Goal: Task Accomplishment & Management: Manage account settings

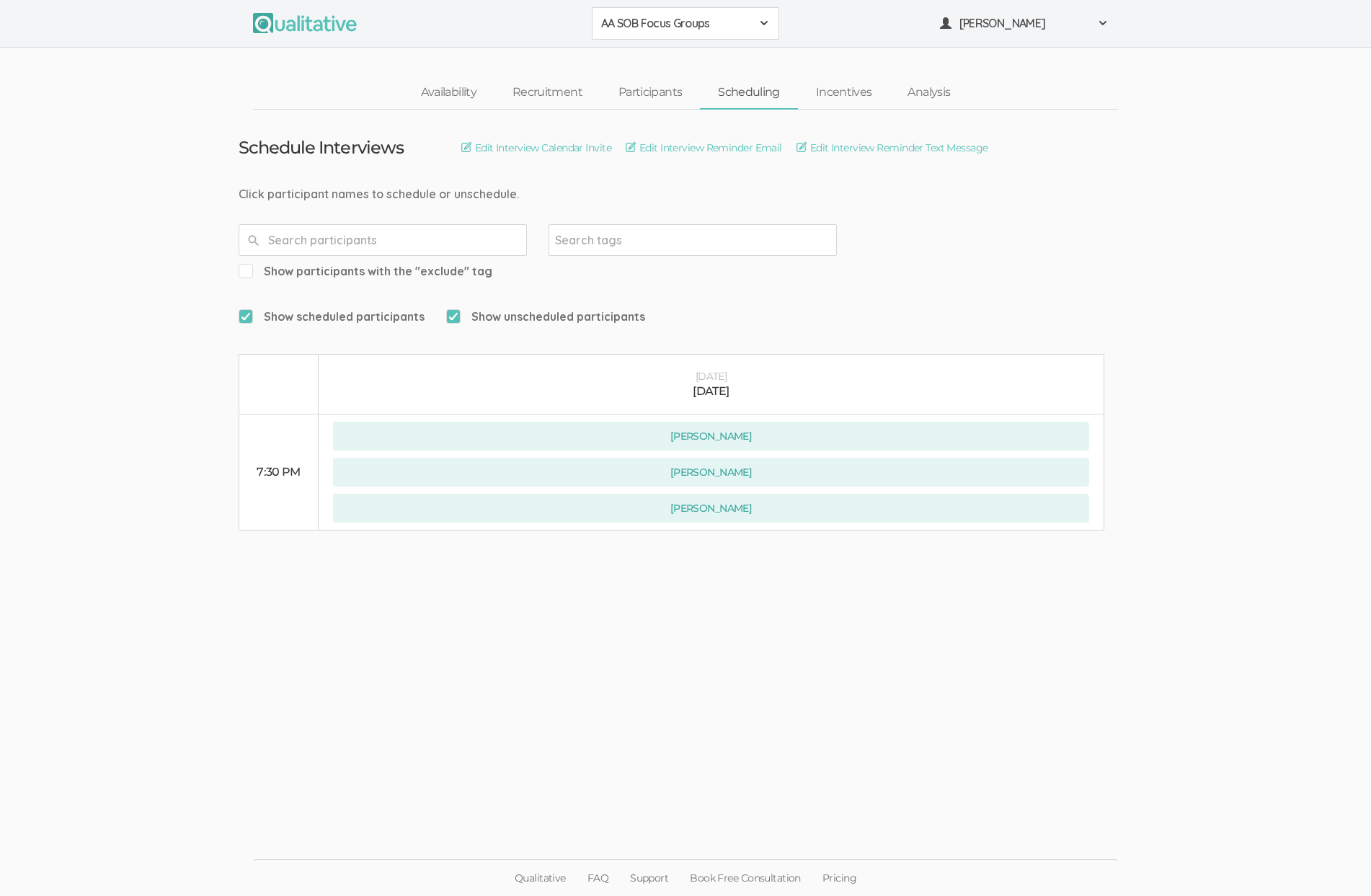
click at [1369, 393] on ui-view "Schedule Interviews Edit Interview Calendar Invite Edit Interview Reminder Emai…" at bounding box center [685, 448] width 1371 height 678
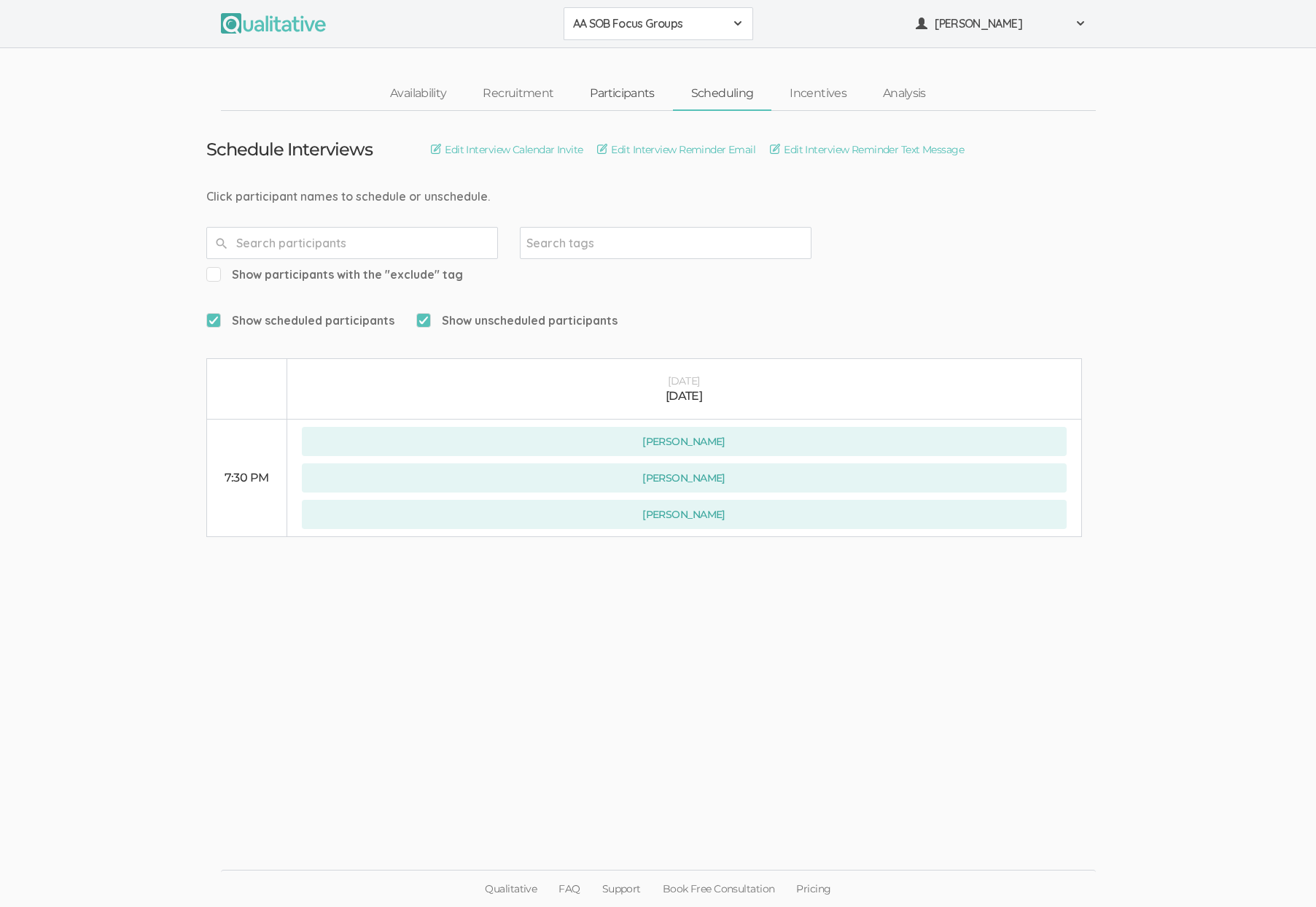
click at [619, 95] on link "Participants" at bounding box center [622, 93] width 100 height 31
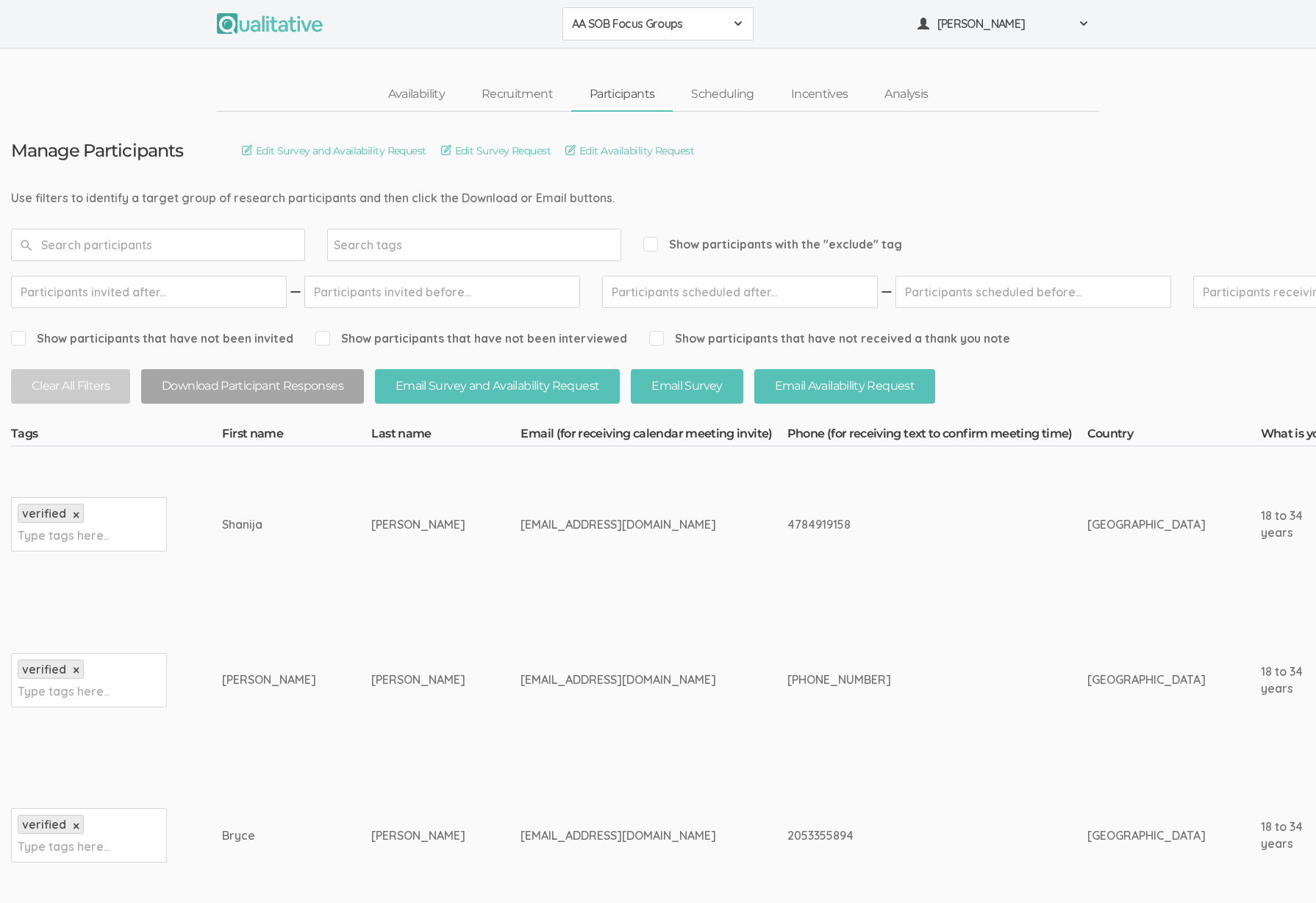
click at [788, 583] on td "4784919158" at bounding box center [937, 524] width 300 height 156
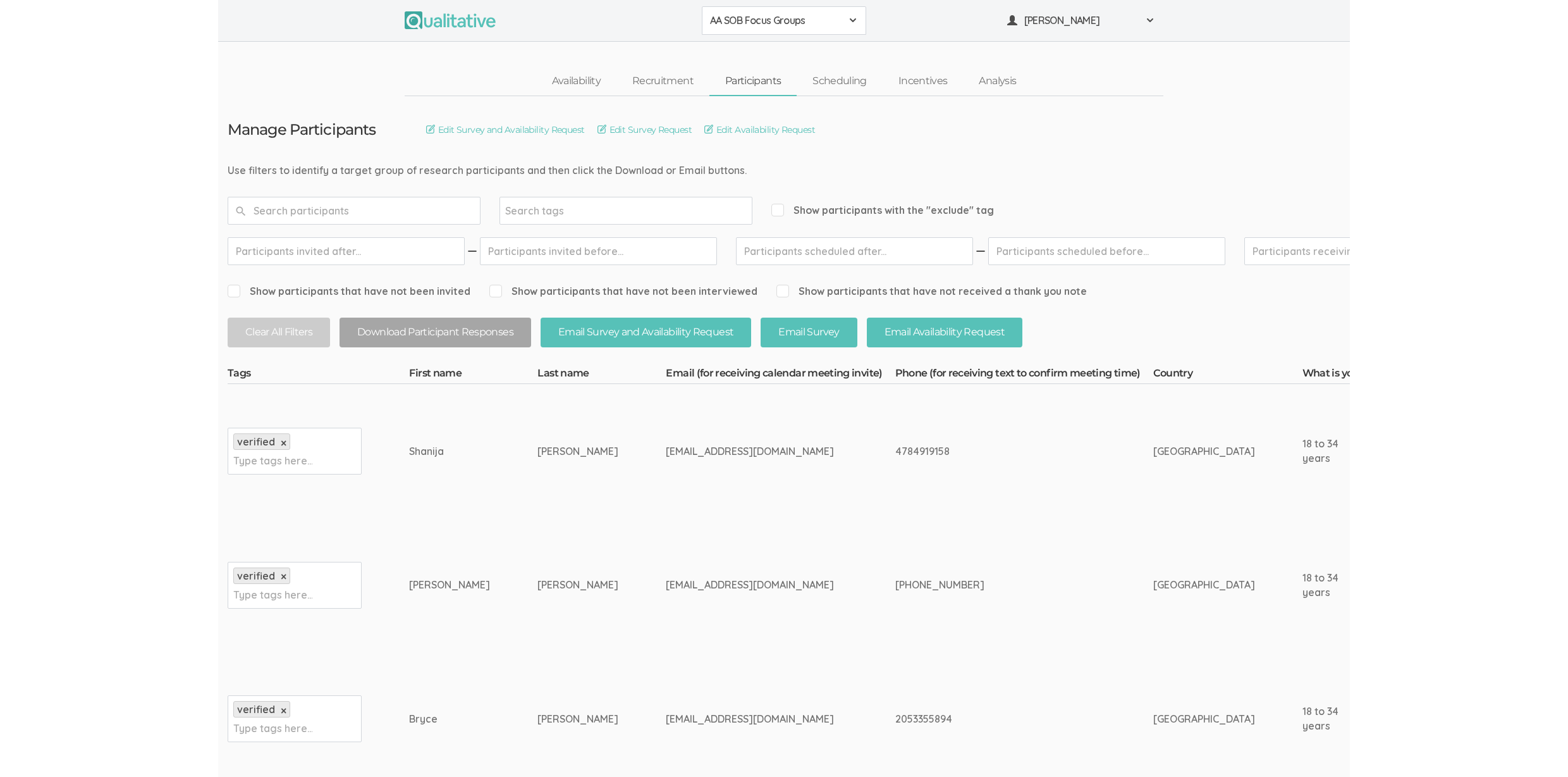
scroll to position [0, 2970]
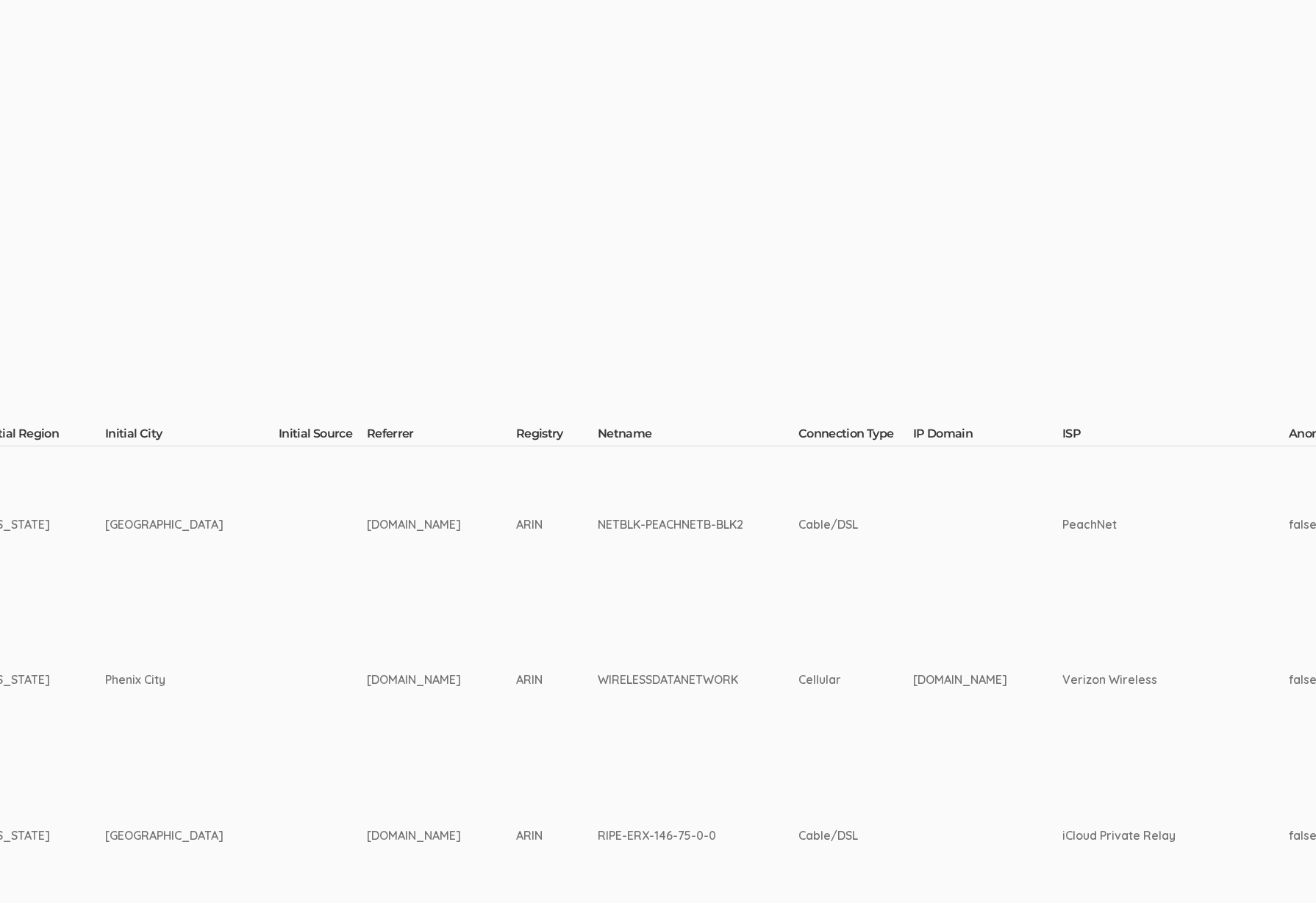
click at [761, 577] on td "NETBLK-PEACHNETB-BLK2" at bounding box center [698, 524] width 201 height 156
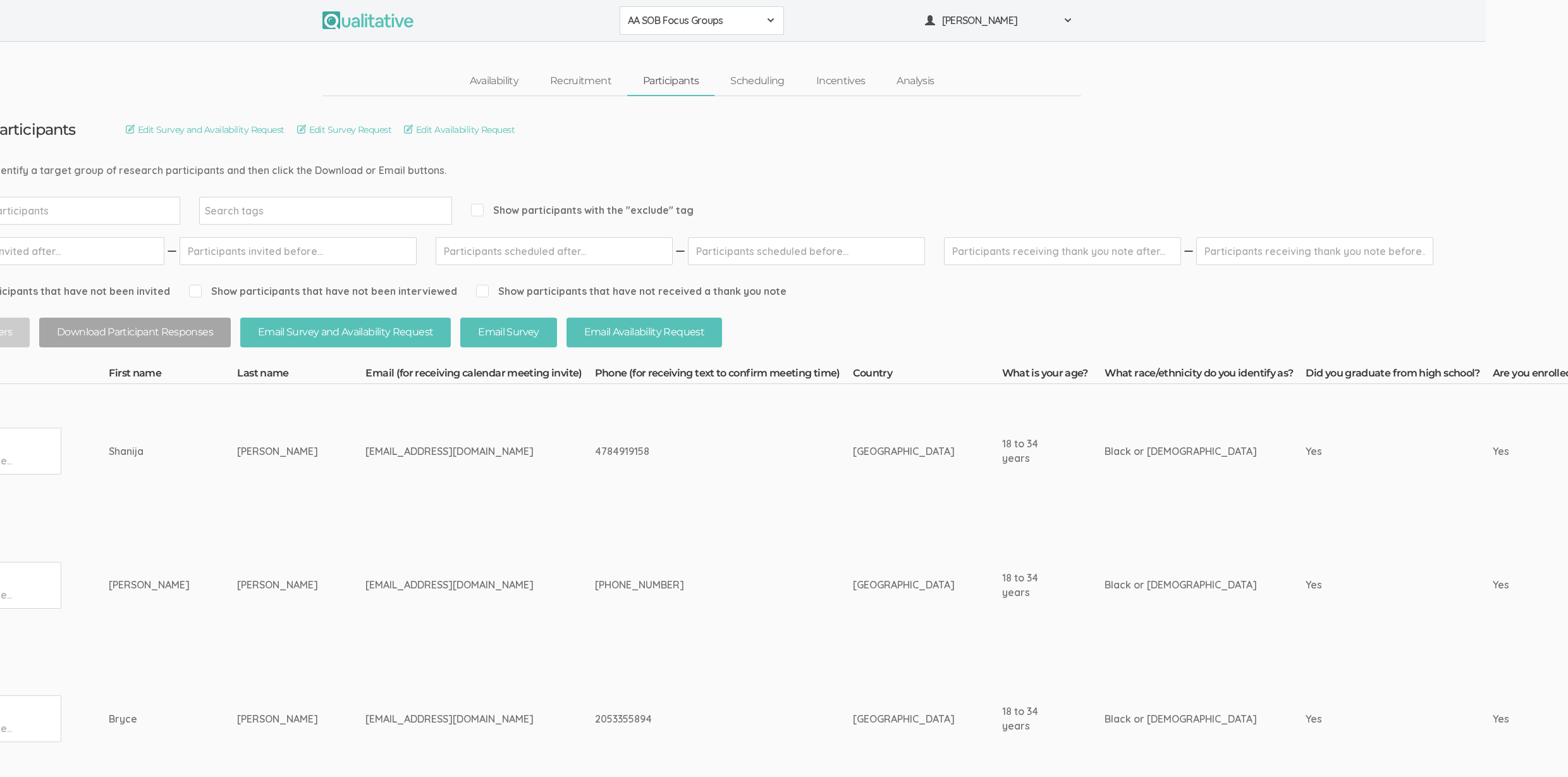
scroll to position [0, 0]
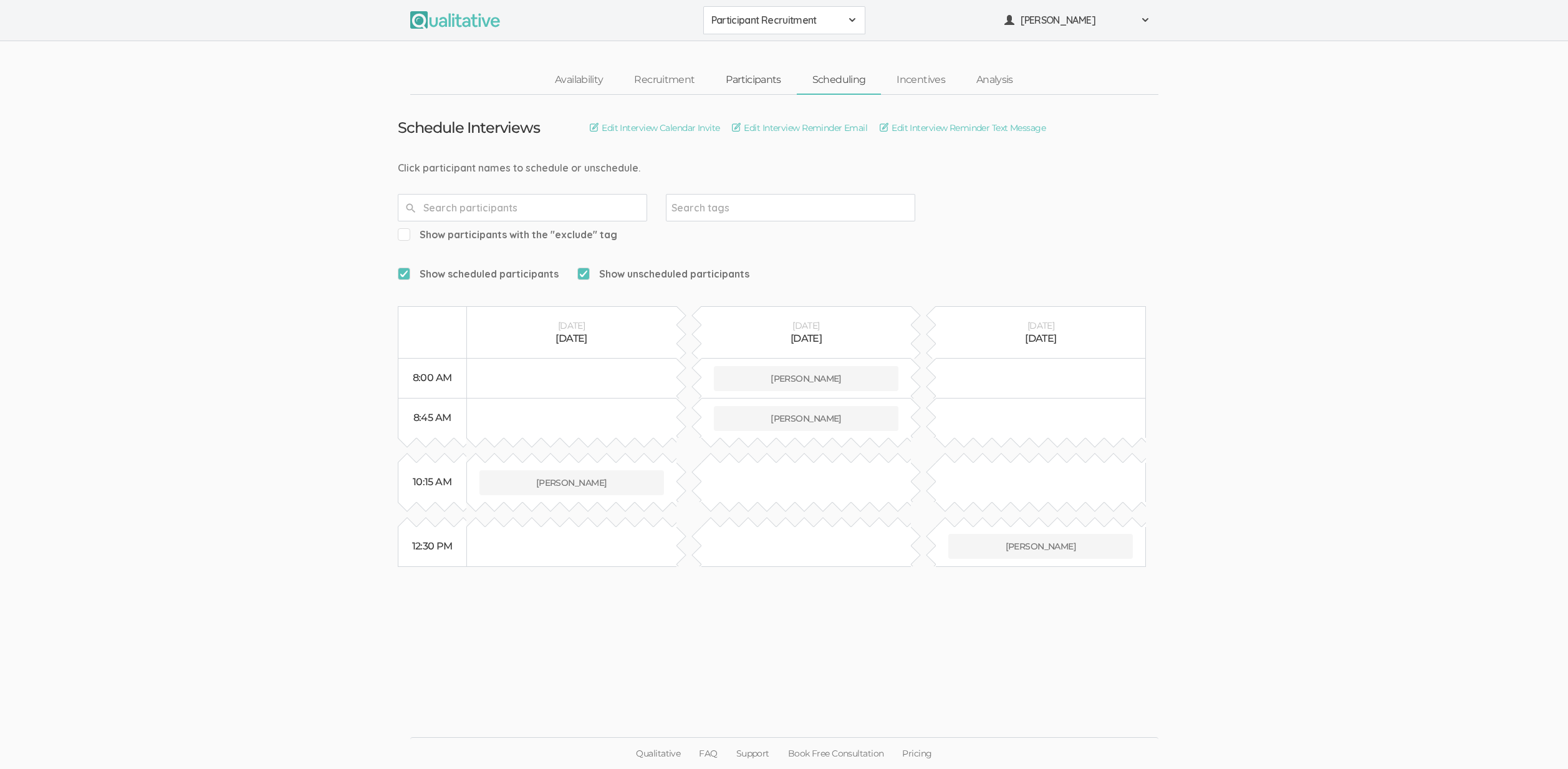
click at [738, 82] on link "Participants" at bounding box center [753, 79] width 86 height 26
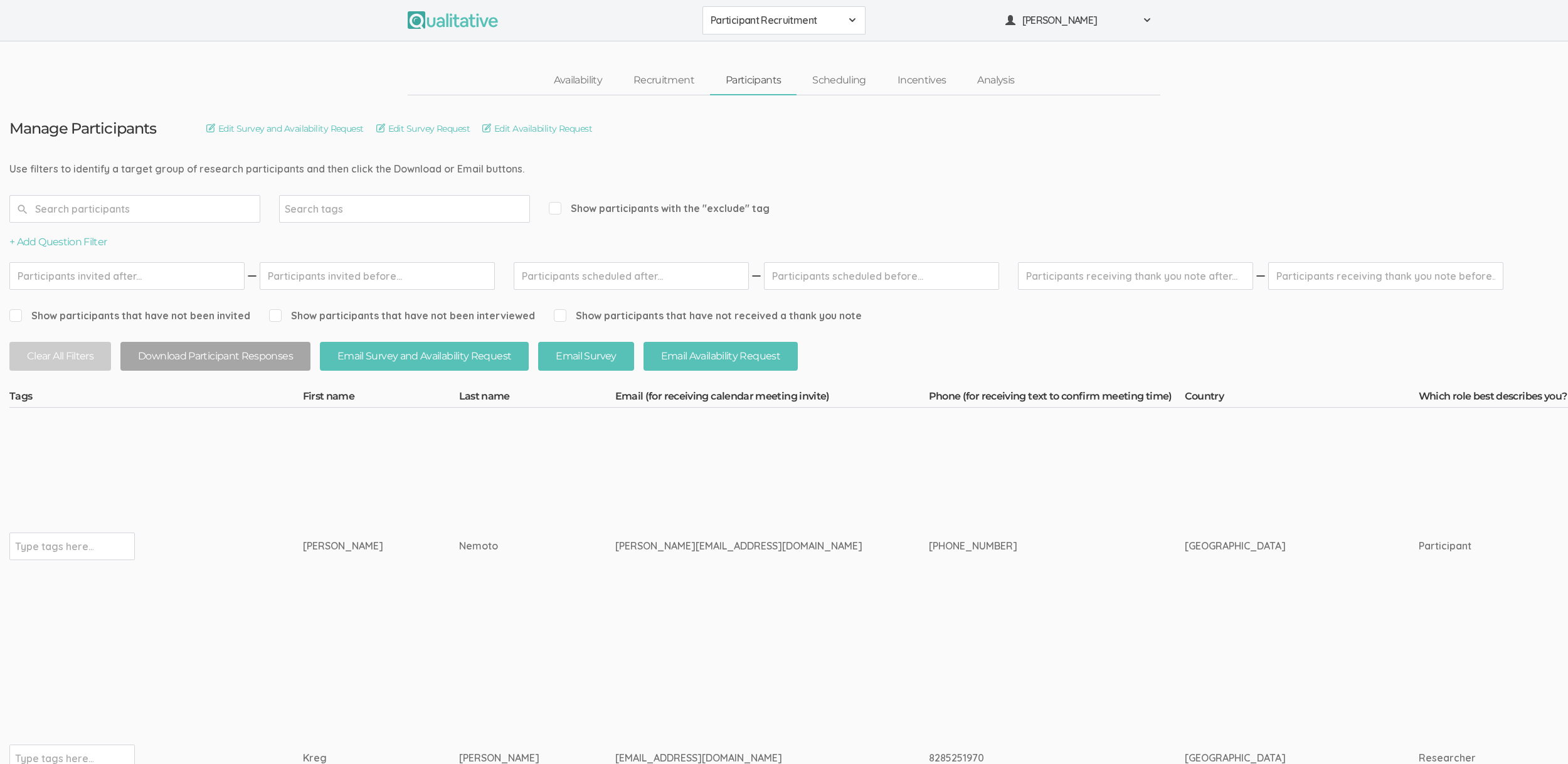
click at [230, 495] on td "Type tags here..." at bounding box center [156, 546] width 294 height 277
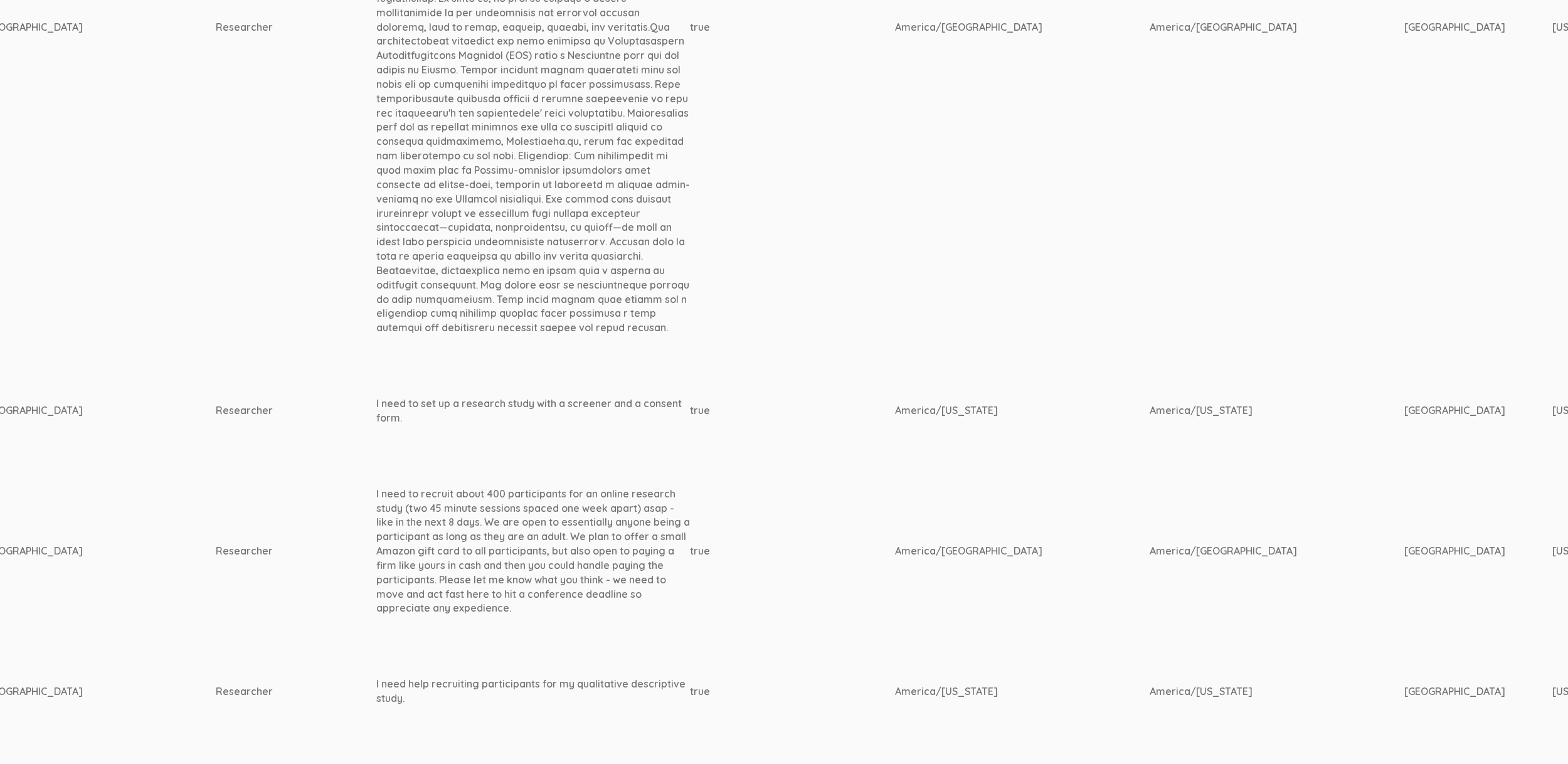
scroll to position [1122, 1428]
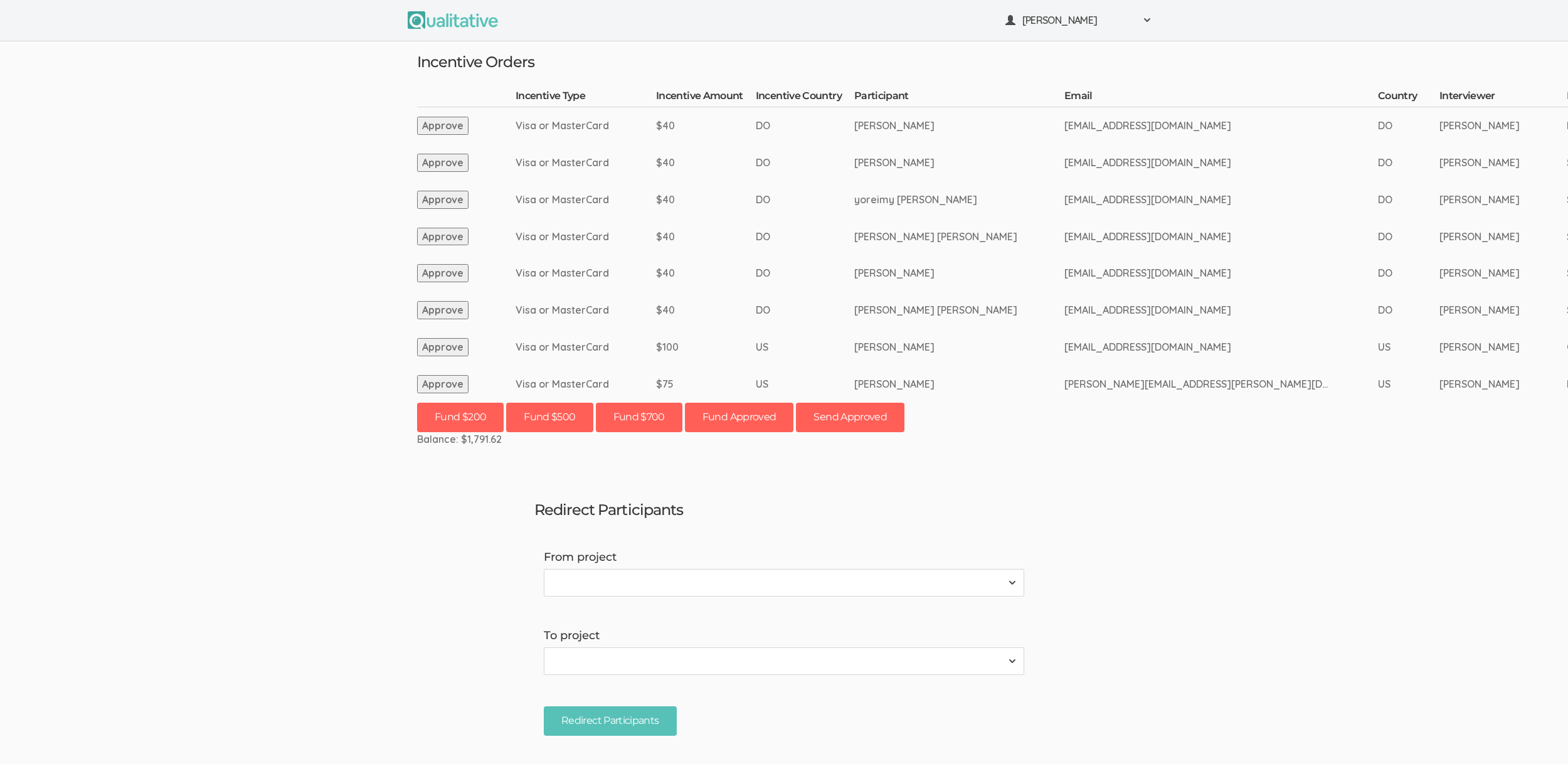
click at [179, 490] on ui-view "[PERSON_NAME] Project Workspace Profile Organization Settings" at bounding box center [784, 382] width 1568 height 764
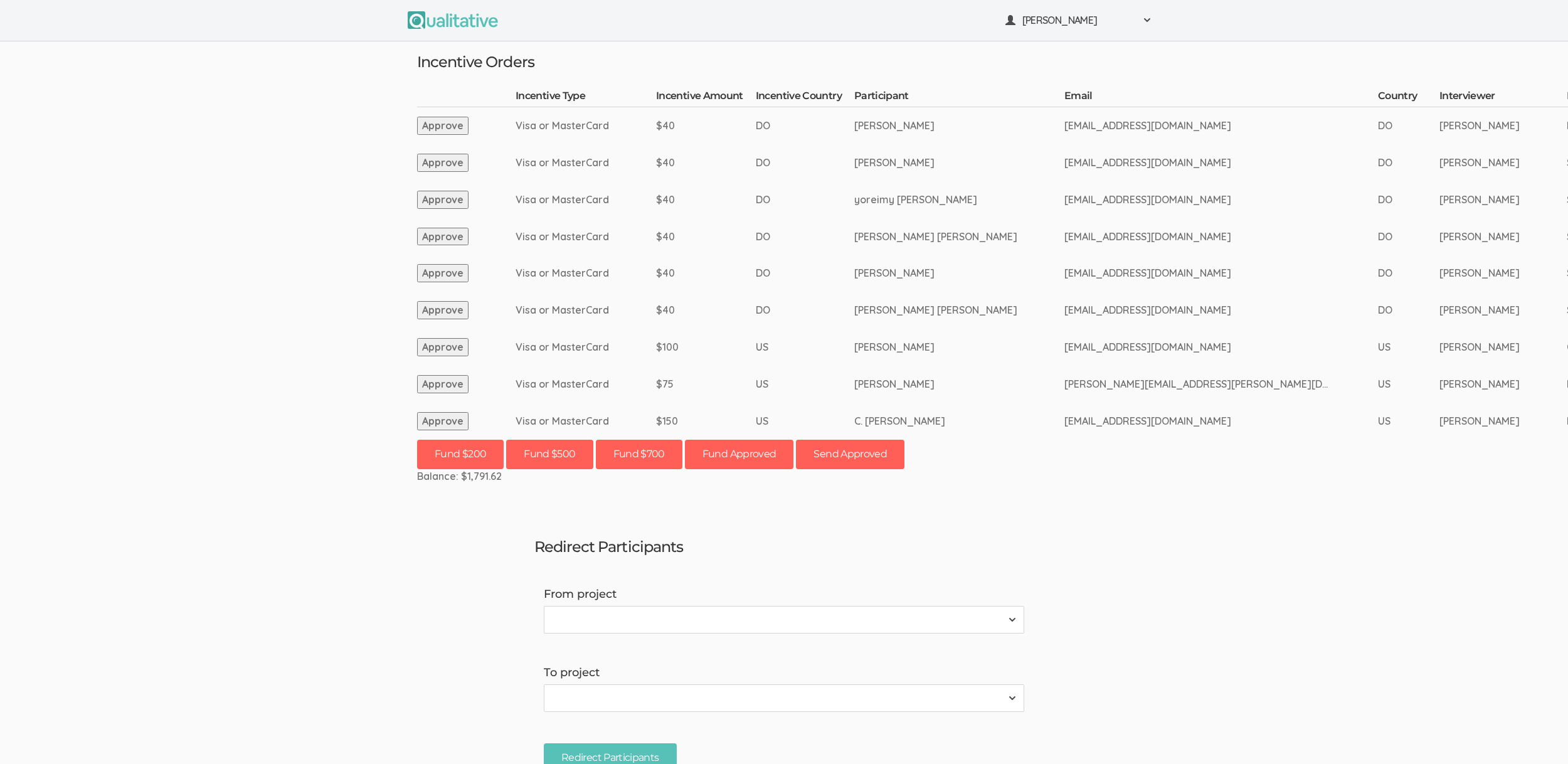
click at [450, 421] on button "Approve" at bounding box center [442, 421] width 51 height 18
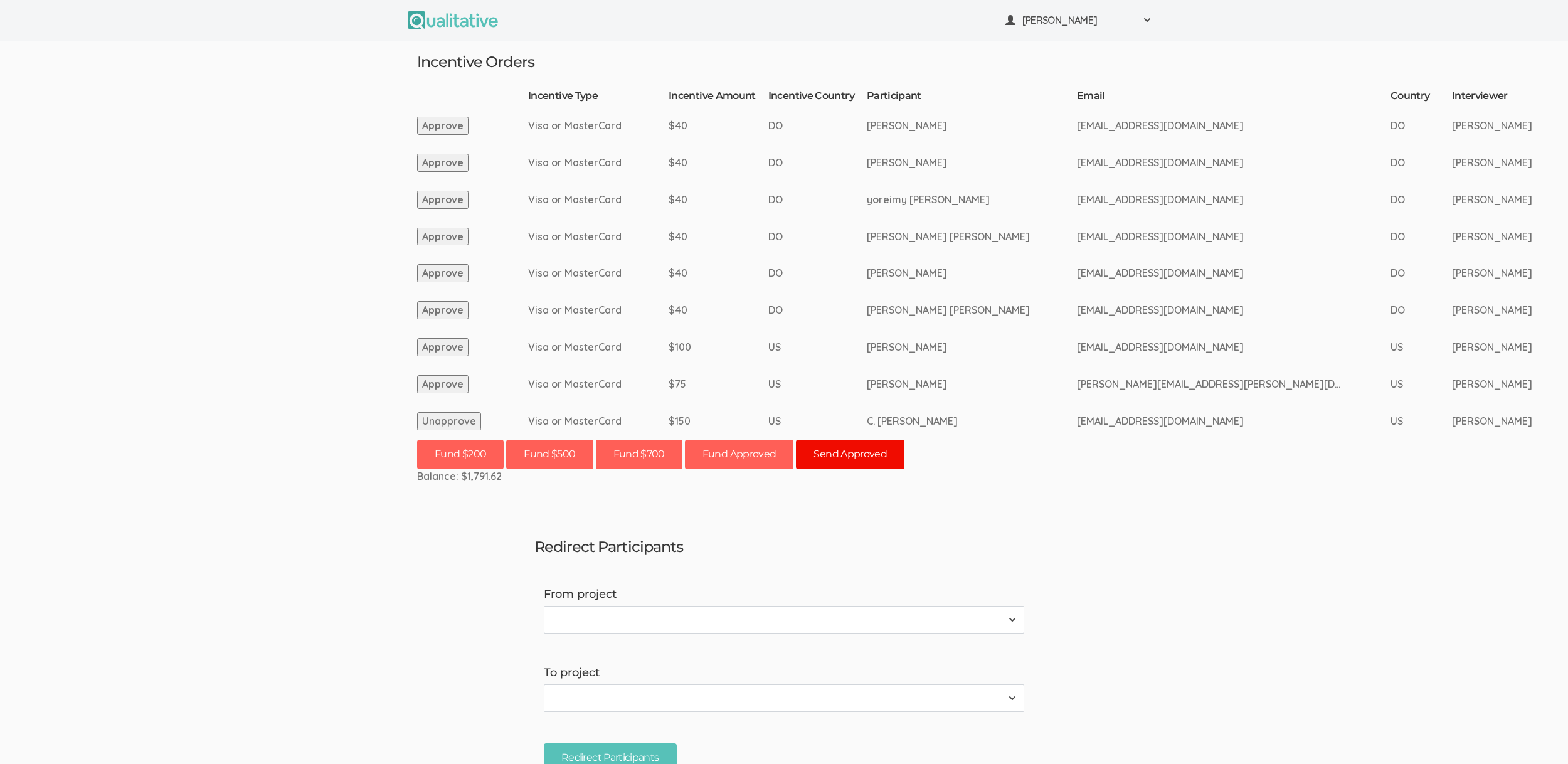
click at [868, 456] on button "Send Approved" at bounding box center [850, 454] width 109 height 30
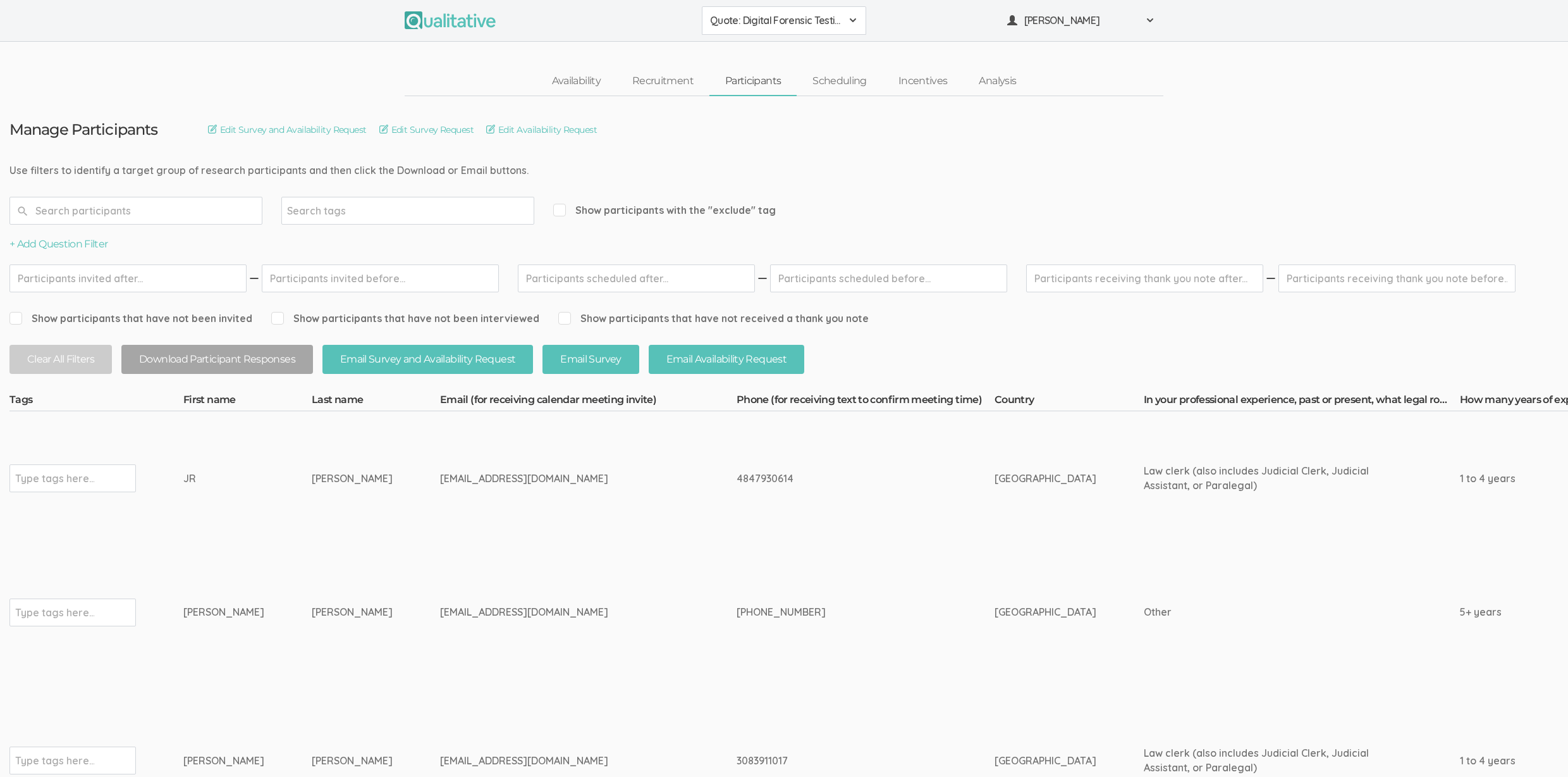
drag, startPoint x: 307, startPoint y: 476, endPoint x: 171, endPoint y: 476, distance: 136.0
copy tr "Type tags here... JR Deiley"
click at [22, 478] on input "text" at bounding box center [54, 478] width 79 height 17
type input "verified"
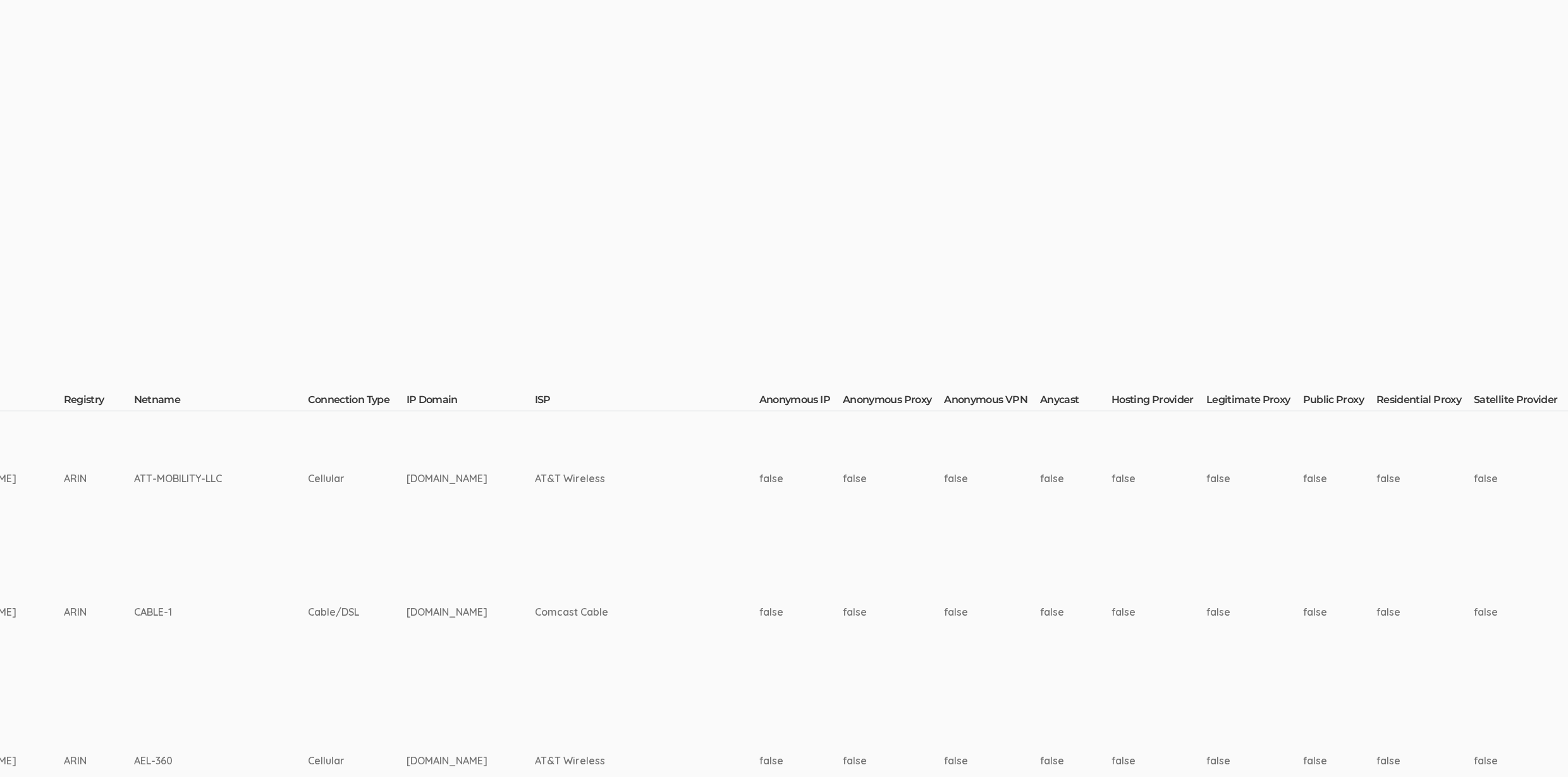
scroll to position [0, 4031]
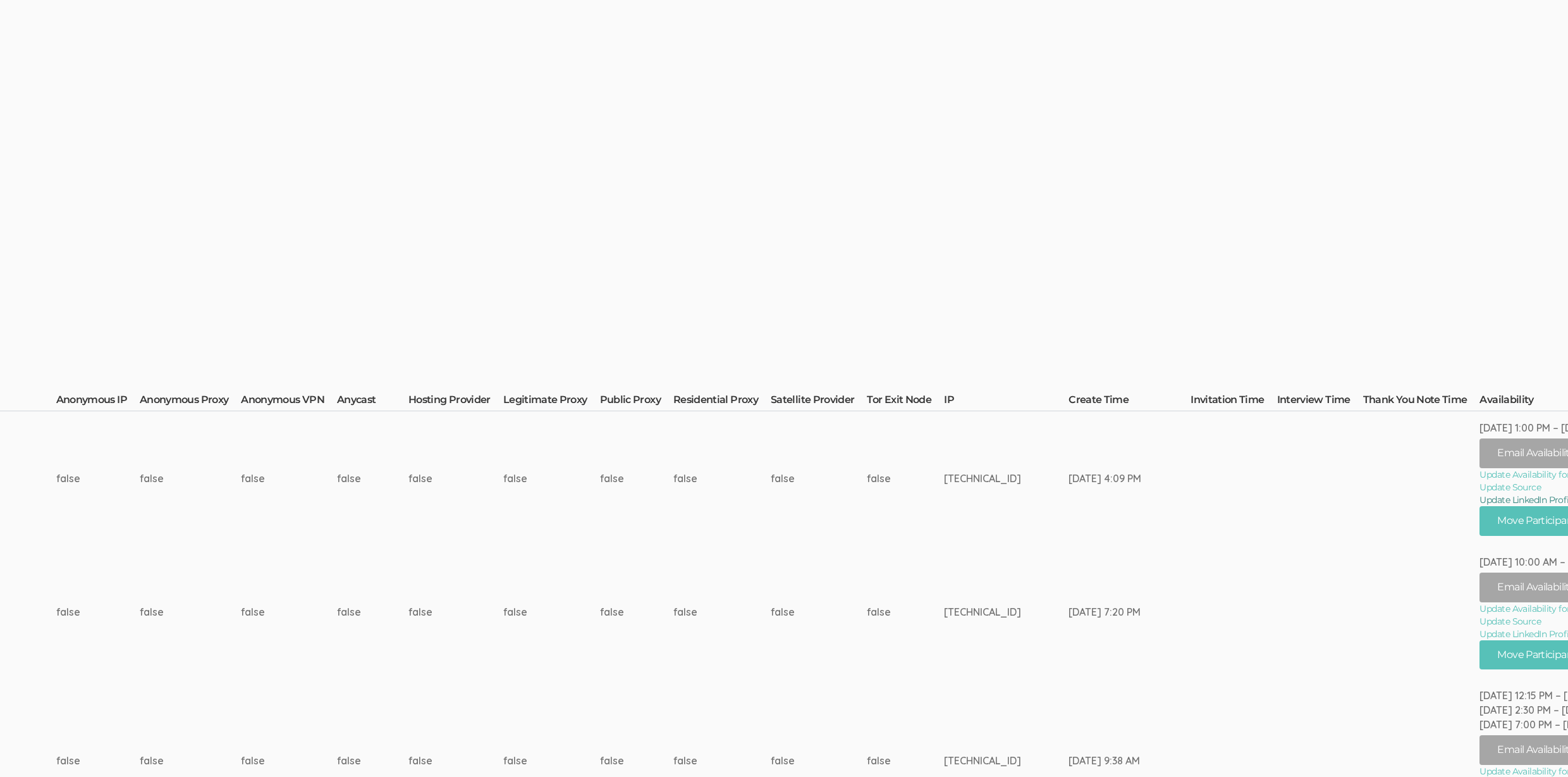
click at [1479, 500] on link "Update LinkedIn Profile URL" at bounding box center [1575, 499] width 191 height 12
click at [1491, 532] on button "Move Participant" at bounding box center [1540, 521] width 121 height 30
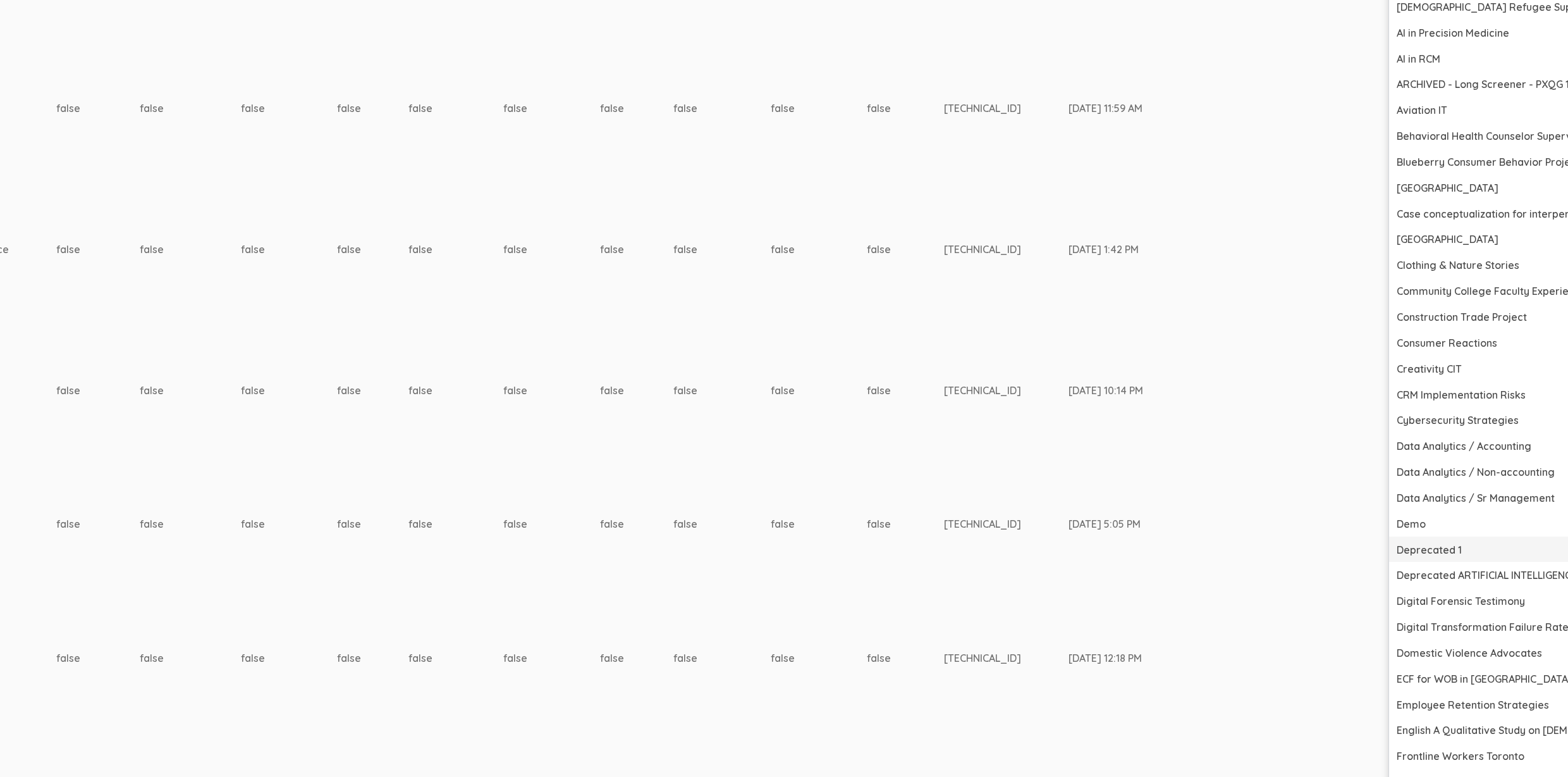
scroll to position [802, 4031]
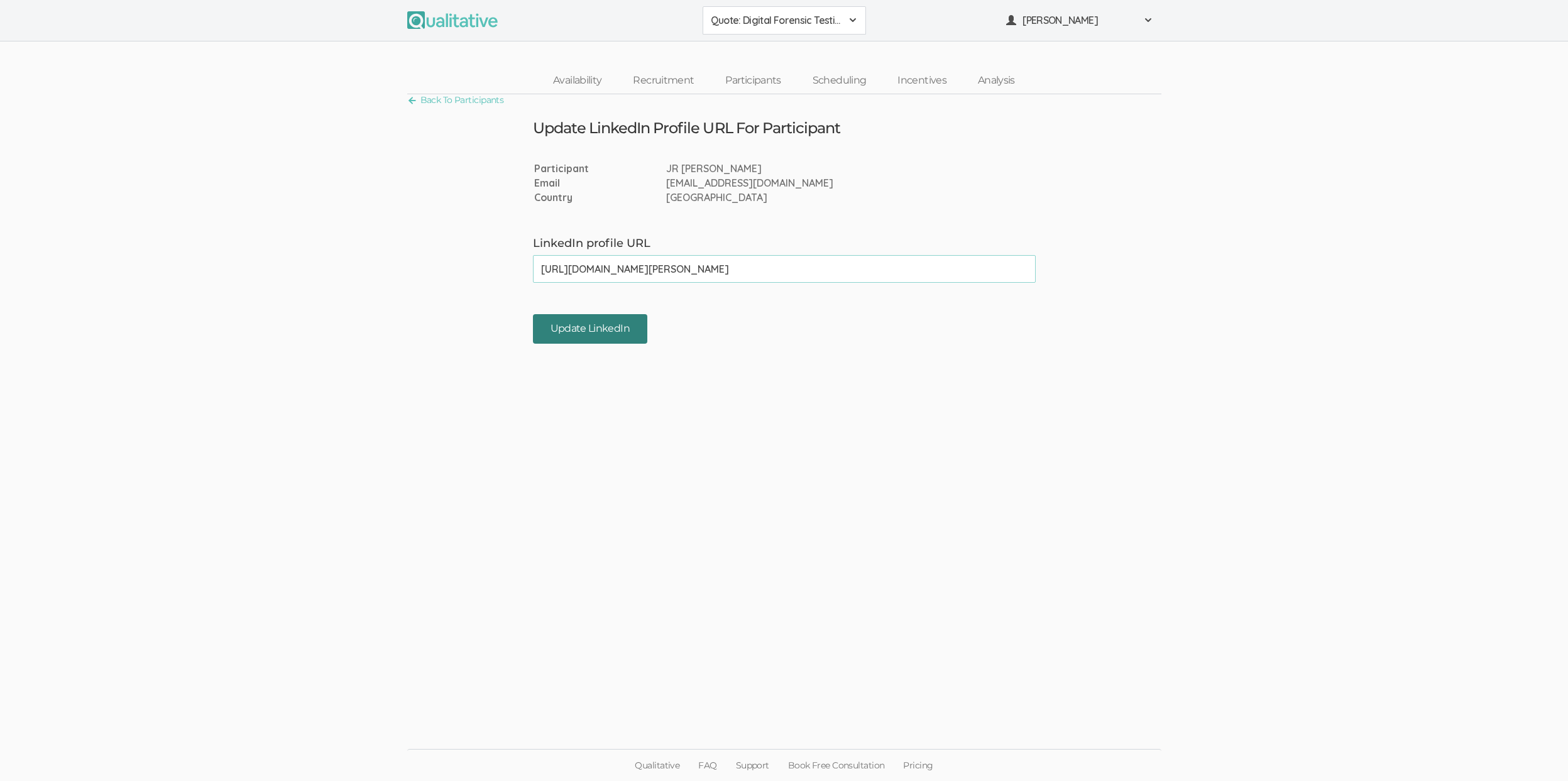
type input "[URL][DOMAIN_NAME][PERSON_NAME]"
click at [621, 325] on input "Update LinkedIn" at bounding box center [590, 329] width 115 height 30
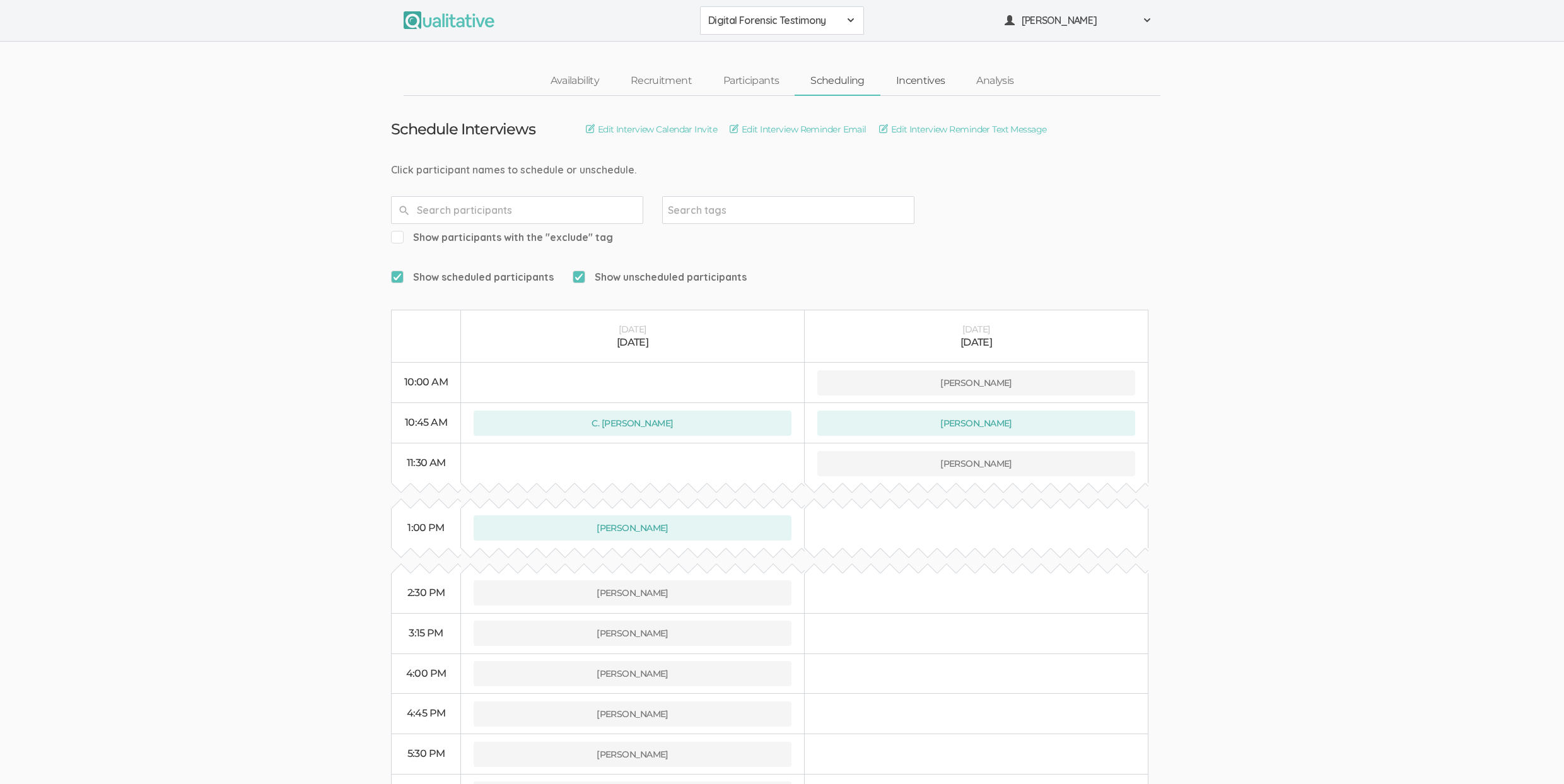
click at [920, 90] on link "Incentives" at bounding box center [921, 80] width 81 height 27
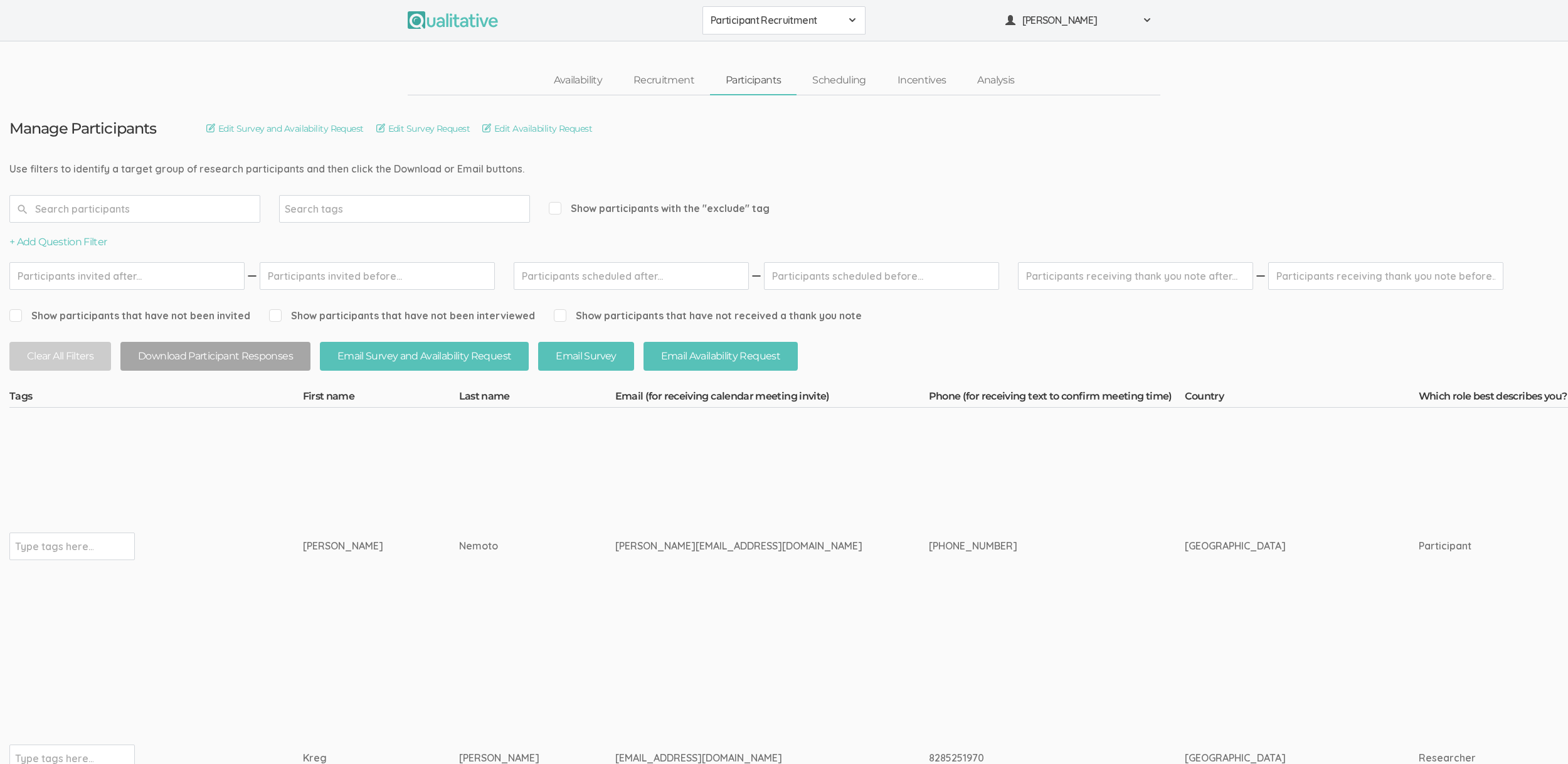
click at [459, 511] on td "Nemoto" at bounding box center [537, 546] width 156 height 277
